Goal: Task Accomplishment & Management: Complete application form

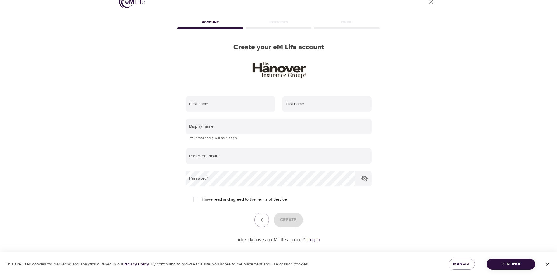
scroll to position [19, 0]
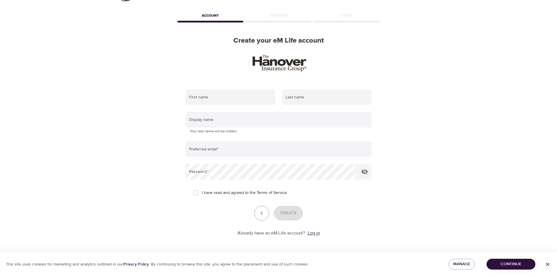
click at [318, 235] on link "Log in" at bounding box center [313, 233] width 12 height 6
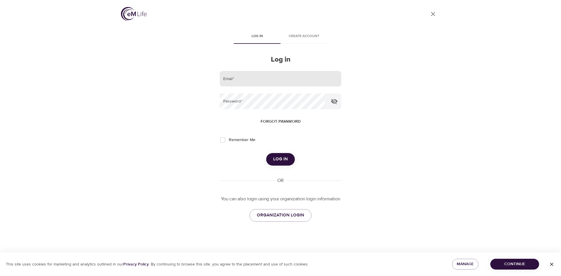
click at [298, 77] on input "email" at bounding box center [281, 79] width 122 height 16
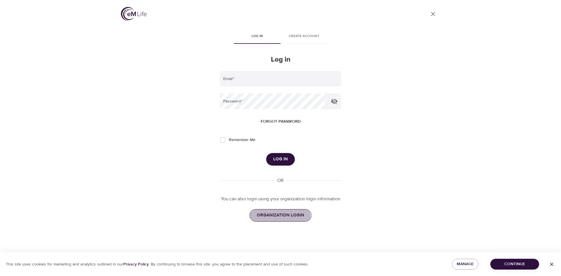
click at [269, 217] on span "ORGANIZATION LOGIN" at bounding box center [280, 216] width 47 height 8
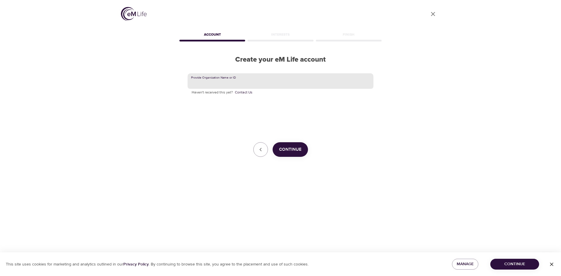
click at [268, 83] on input "text" at bounding box center [281, 81] width 186 height 16
type input "H"
type input "The Hanover"
click at [290, 151] on span "Continue" at bounding box center [290, 150] width 22 height 8
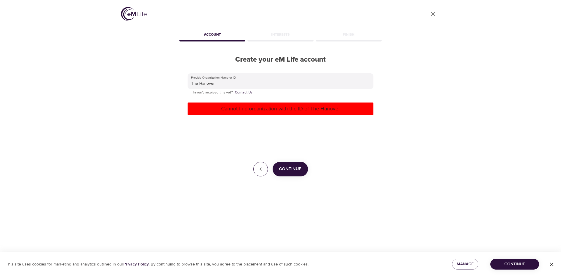
click at [260, 169] on icon "button" at bounding box center [260, 169] width 2 height 4
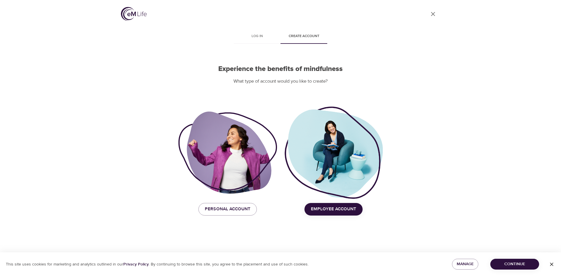
click at [330, 212] on span "Employee Account" at bounding box center [333, 209] width 45 height 8
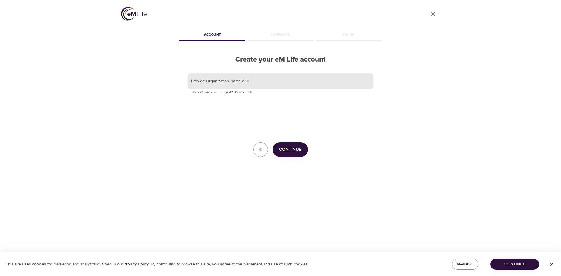
click at [257, 81] on input "text" at bounding box center [281, 81] width 186 height 16
click at [231, 84] on input "Kganesan" at bounding box center [281, 81] width 186 height 16
type input "Kganesan@hanover.com"
click at [292, 151] on span "Continue" at bounding box center [290, 150] width 22 height 8
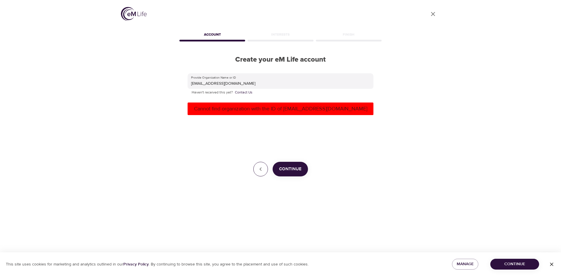
click at [261, 169] on icon "button" at bounding box center [260, 169] width 7 height 7
